Goal: Find specific page/section: Find specific page/section

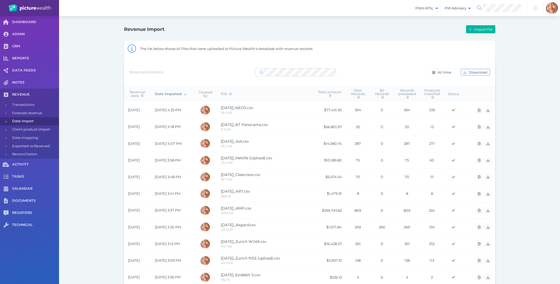
select select "25"
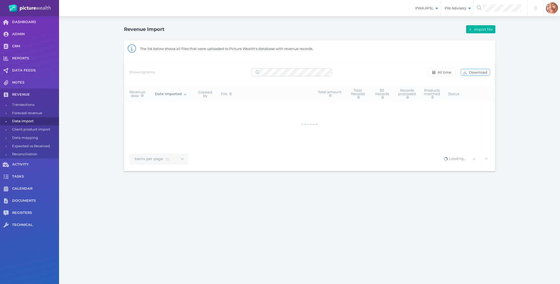
select select "25"
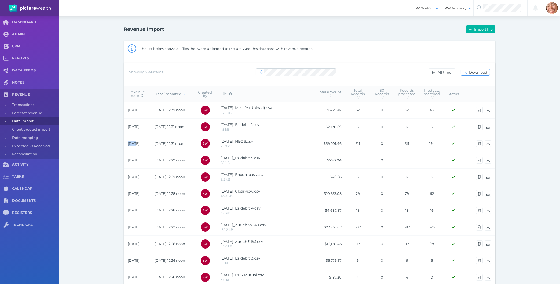
drag, startPoint x: 105, startPoint y: 46, endPoint x: 136, endPoint y: 147, distance: 105.7
click at [136, 147] on div "Revenue Import Import file The list below shows all files that were uploaded to…" at bounding box center [309, 282] width 501 height 533
click at [98, 153] on div "Revenue Import Import file The list below shows all files that were uploaded to…" at bounding box center [309, 282] width 501 height 533
drag, startPoint x: 108, startPoint y: 28, endPoint x: 116, endPoint y: 50, distance: 23.3
click at [116, 50] on div "Revenue Import Import file The list below shows all files that were uploaded to…" at bounding box center [309, 282] width 501 height 533
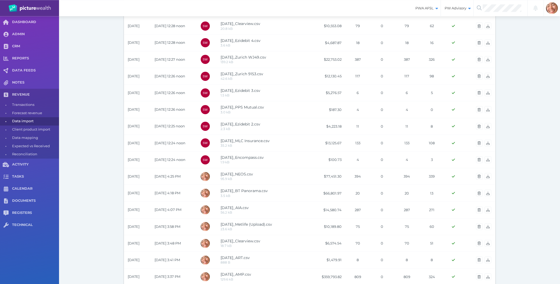
scroll to position [173, 0]
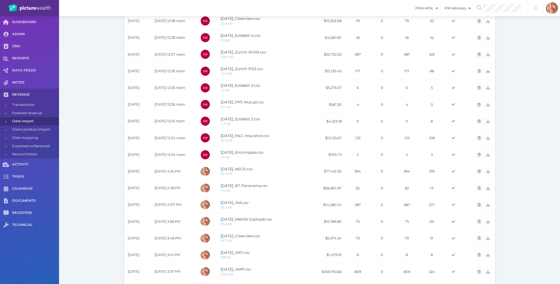
drag, startPoint x: 157, startPoint y: 120, endPoint x: 108, endPoint y: 158, distance: 62.3
click at [108, 158] on div "Revenue Import Import file The list below shows all files that were uploaded to…" at bounding box center [309, 109] width 501 height 533
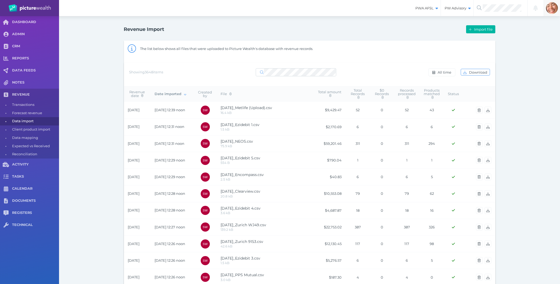
click at [550, 9] on img at bounding box center [552, 8] width 12 height 12
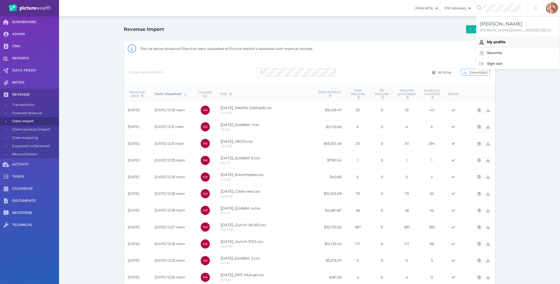
click at [501, 43] on span "My profile" at bounding box center [496, 42] width 19 height 4
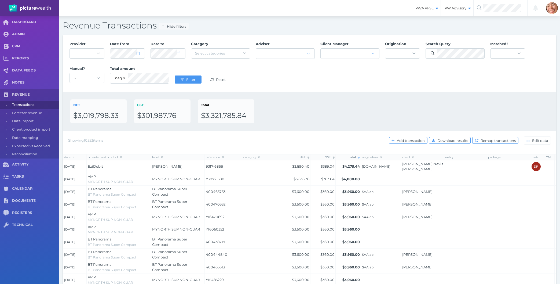
select select "25"
